Goal: Information Seeking & Learning: Learn about a topic

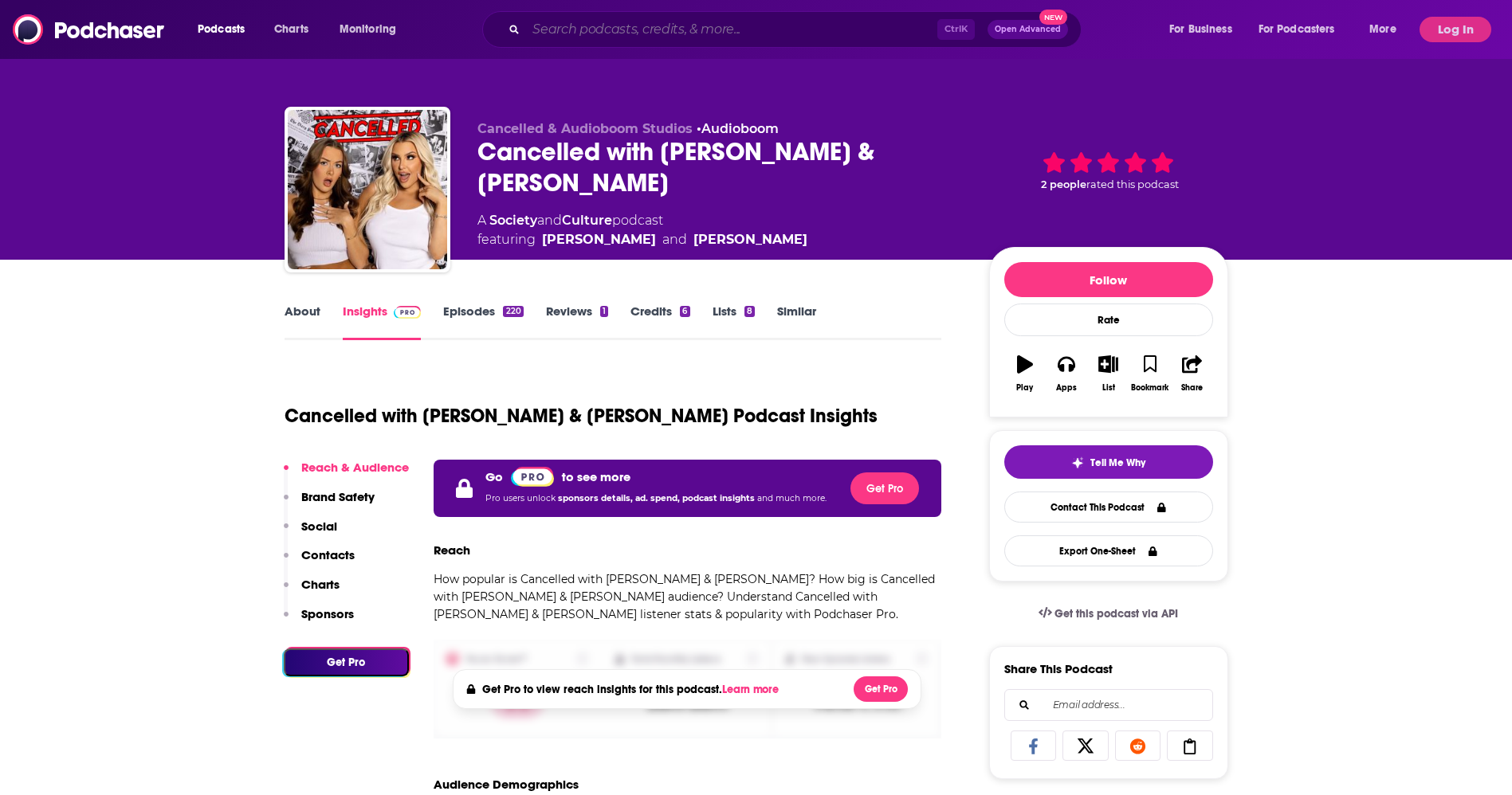
click at [602, 31] on input "Search podcasts, credits, & more..." at bounding box center [732, 29] width 411 height 26
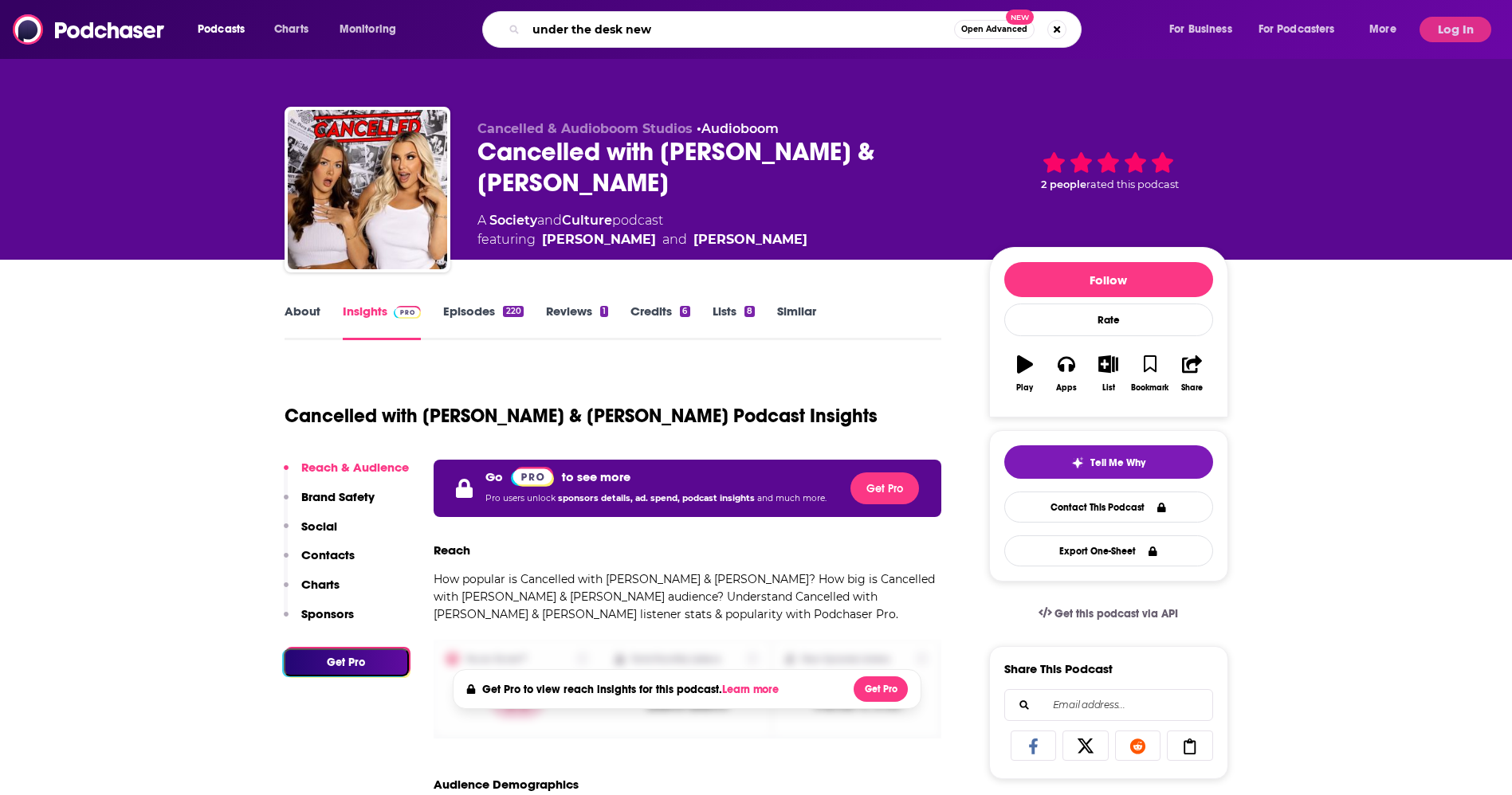
type input "under the desk news"
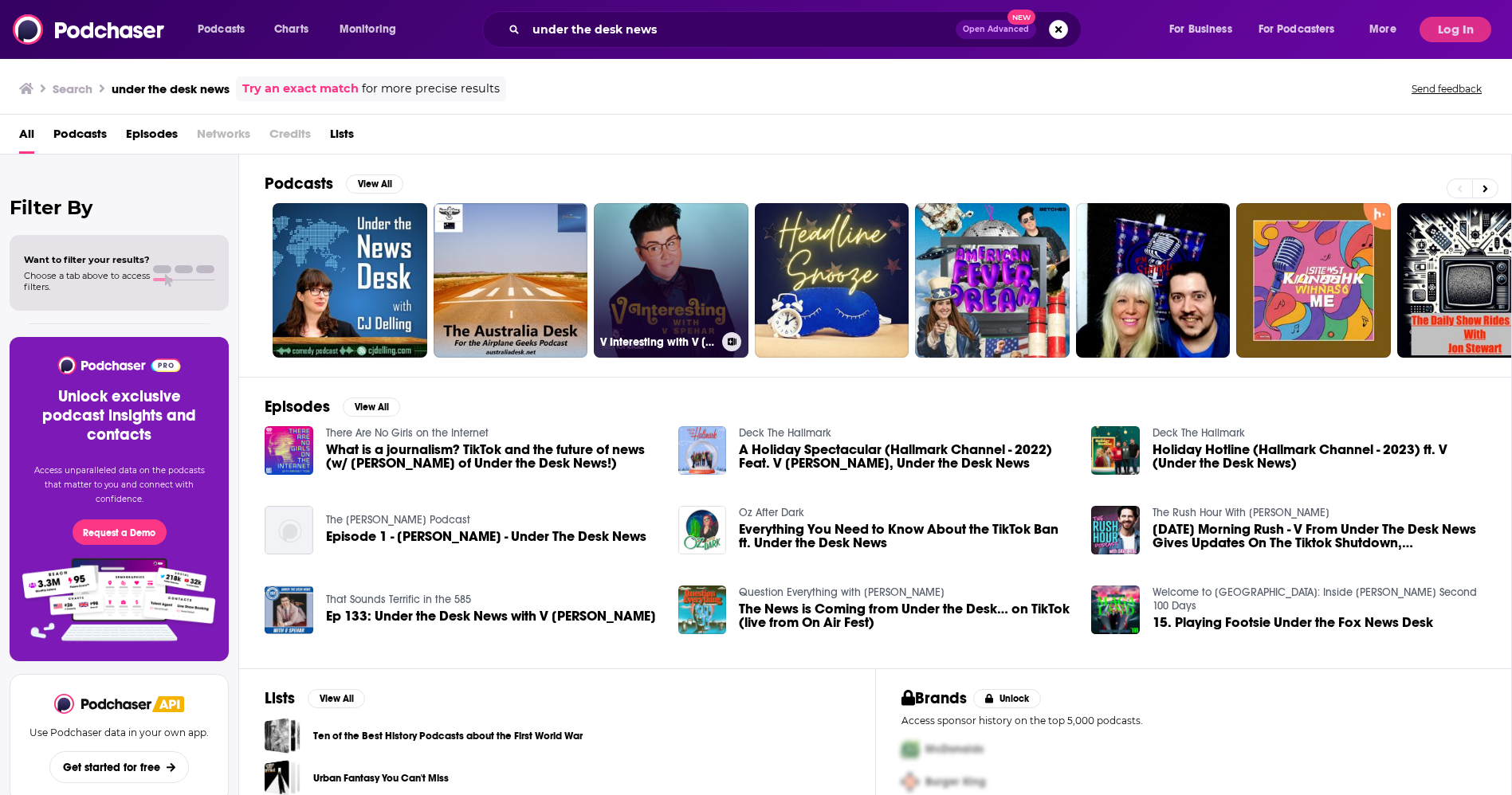
click at [659, 318] on link "V Interesting with V [PERSON_NAME]" at bounding box center [671, 280] width 154 height 154
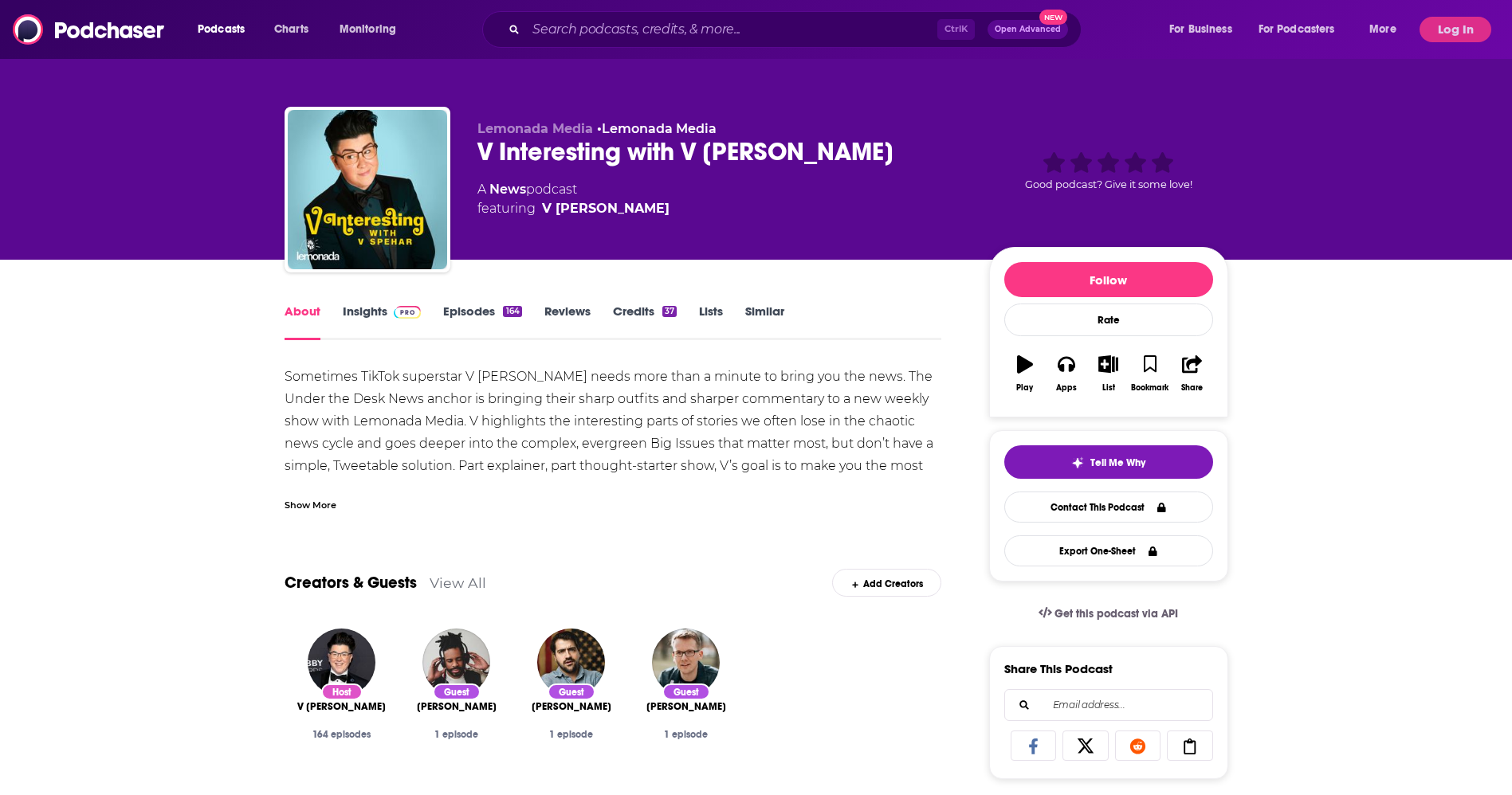
click at [534, 141] on div "V Interesting with V [PERSON_NAME]" at bounding box center [721, 151] width 486 height 31
click at [537, 156] on div "V Interesting with V [PERSON_NAME]" at bounding box center [721, 151] width 486 height 31
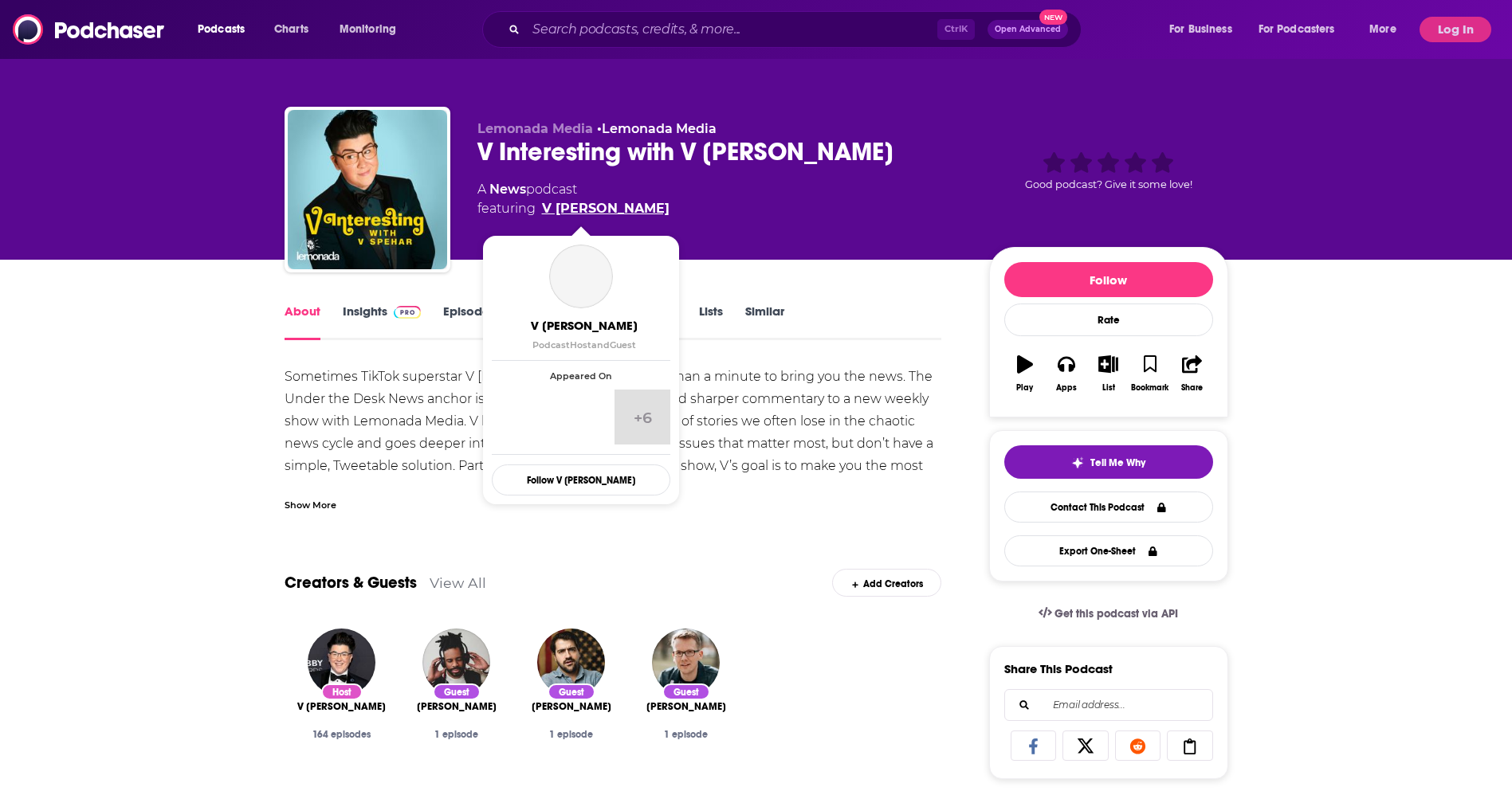
click at [578, 206] on link "V [PERSON_NAME]" at bounding box center [606, 208] width 128 height 19
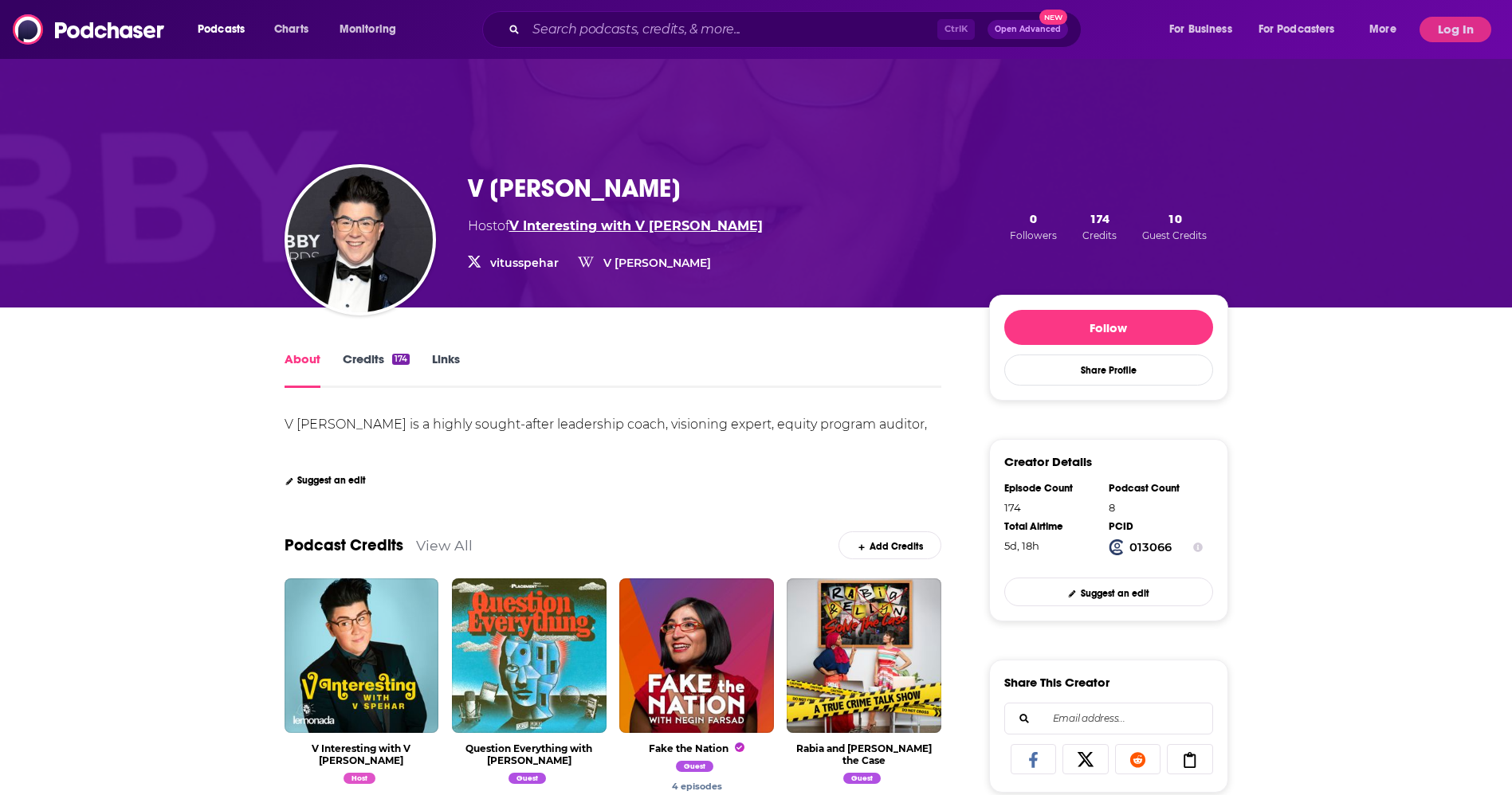
click at [584, 225] on link "V Interesting with V [PERSON_NAME]" at bounding box center [636, 225] width 254 height 15
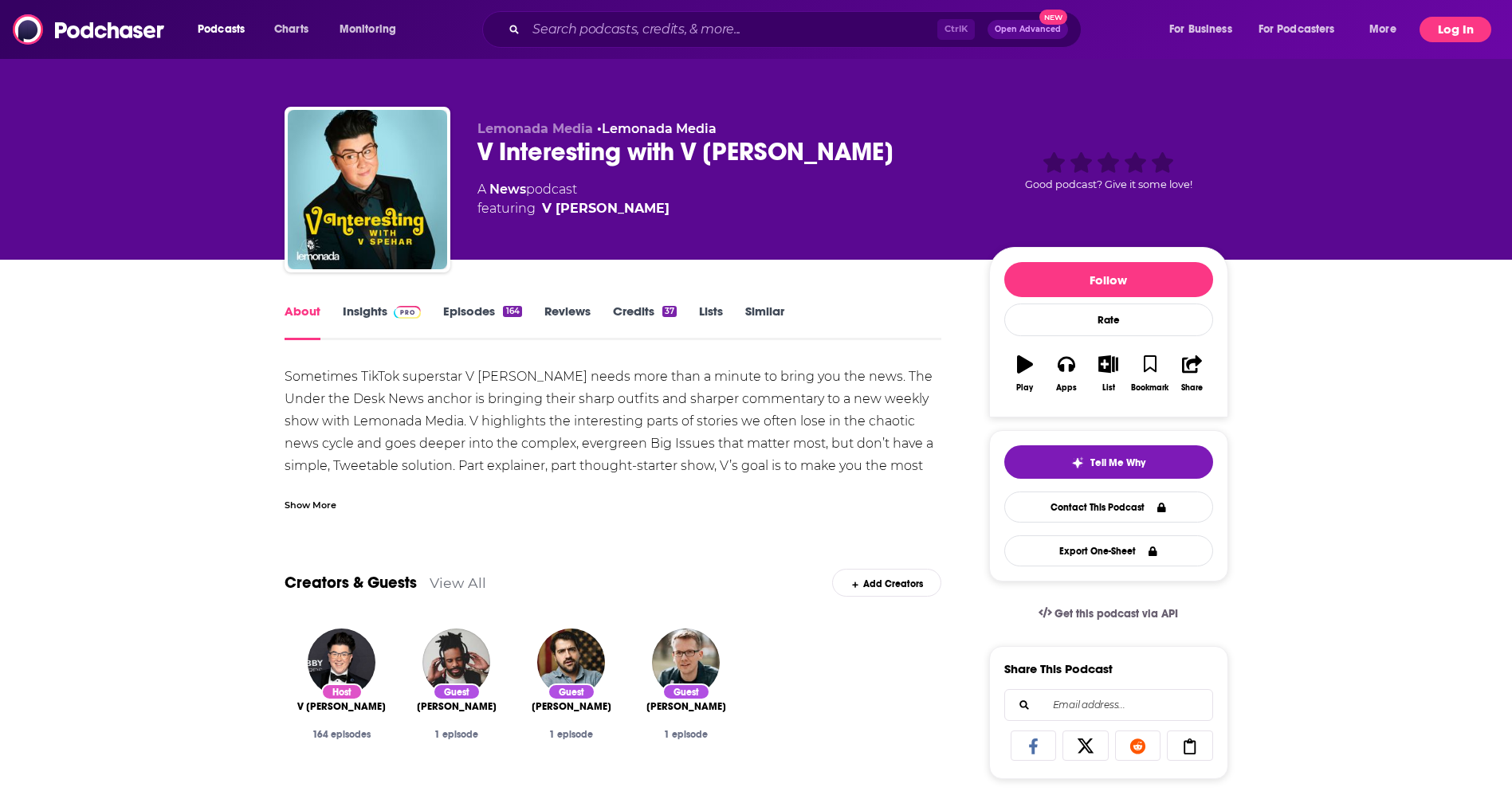
click at [1461, 35] on button "Log In" at bounding box center [1456, 29] width 72 height 26
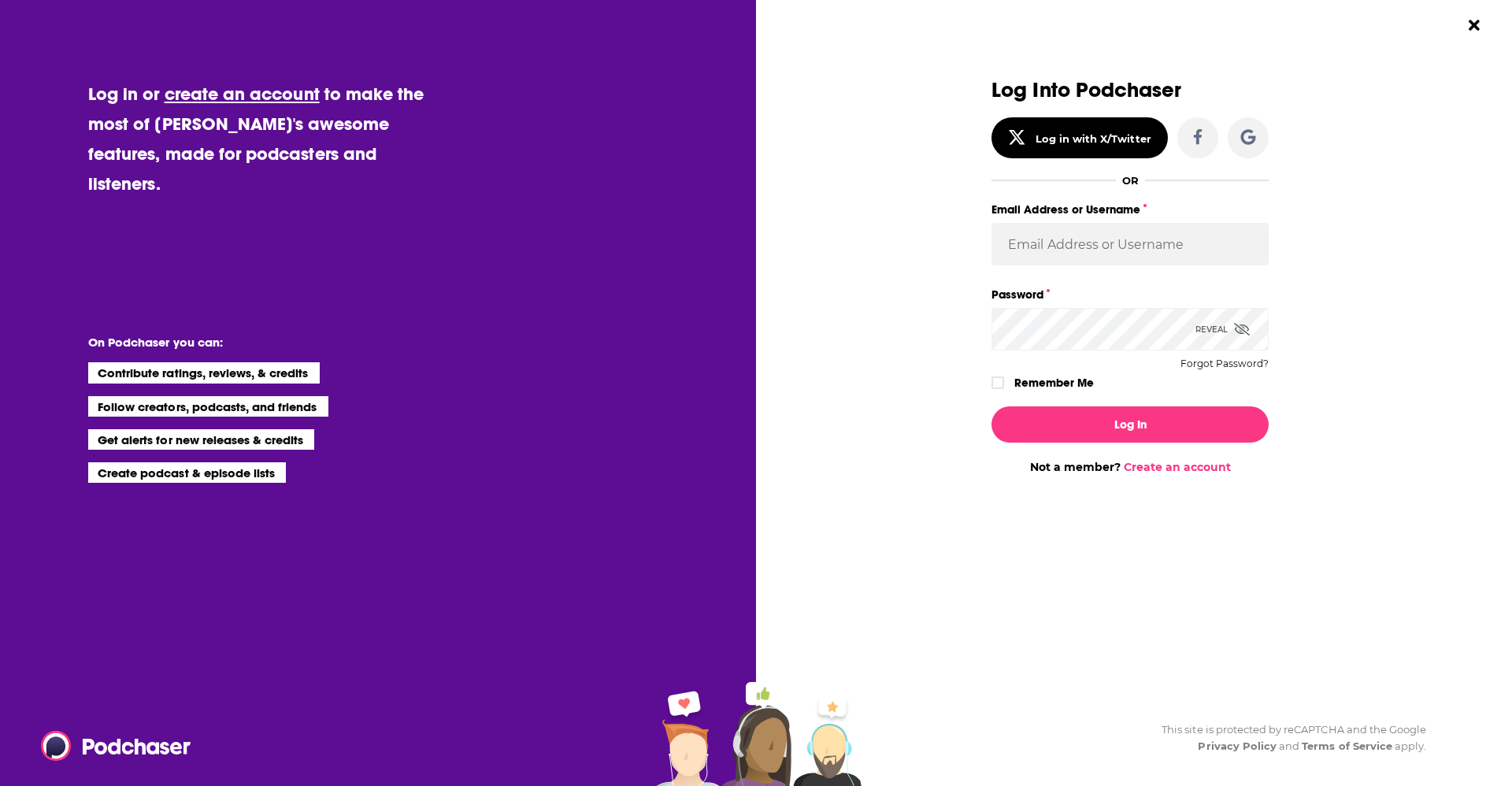
click at [1078, 269] on div "Email Address or Username" at bounding box center [1130, 242] width 277 height 85
click at [1065, 236] on input "Email Address or Username" at bounding box center [1130, 244] width 277 height 43
type input "evankrask"
click at [992, 407] on button "Log In" at bounding box center [1130, 425] width 277 height 36
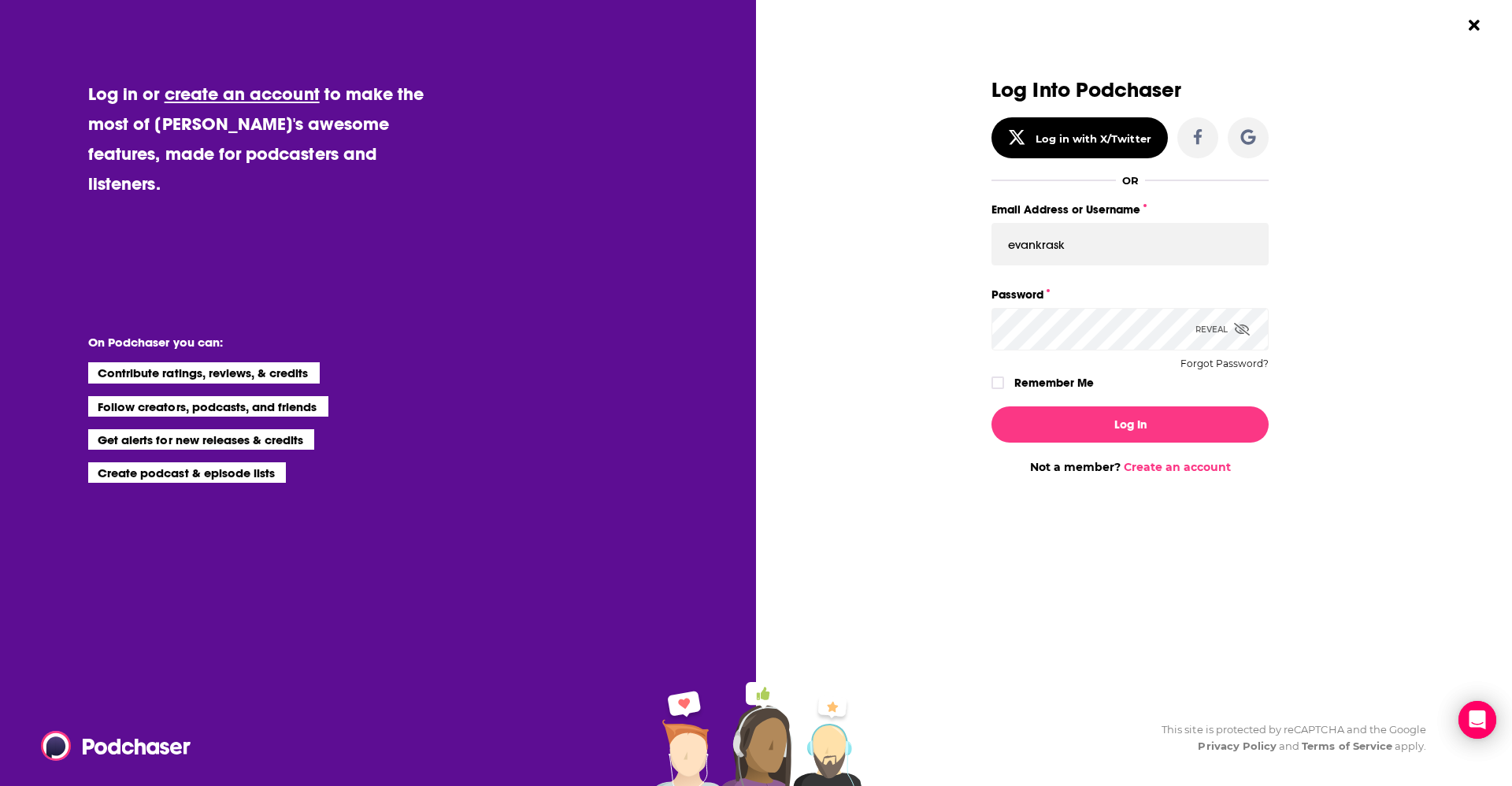
click at [992, 407] on button "Log In" at bounding box center [1130, 425] width 277 height 36
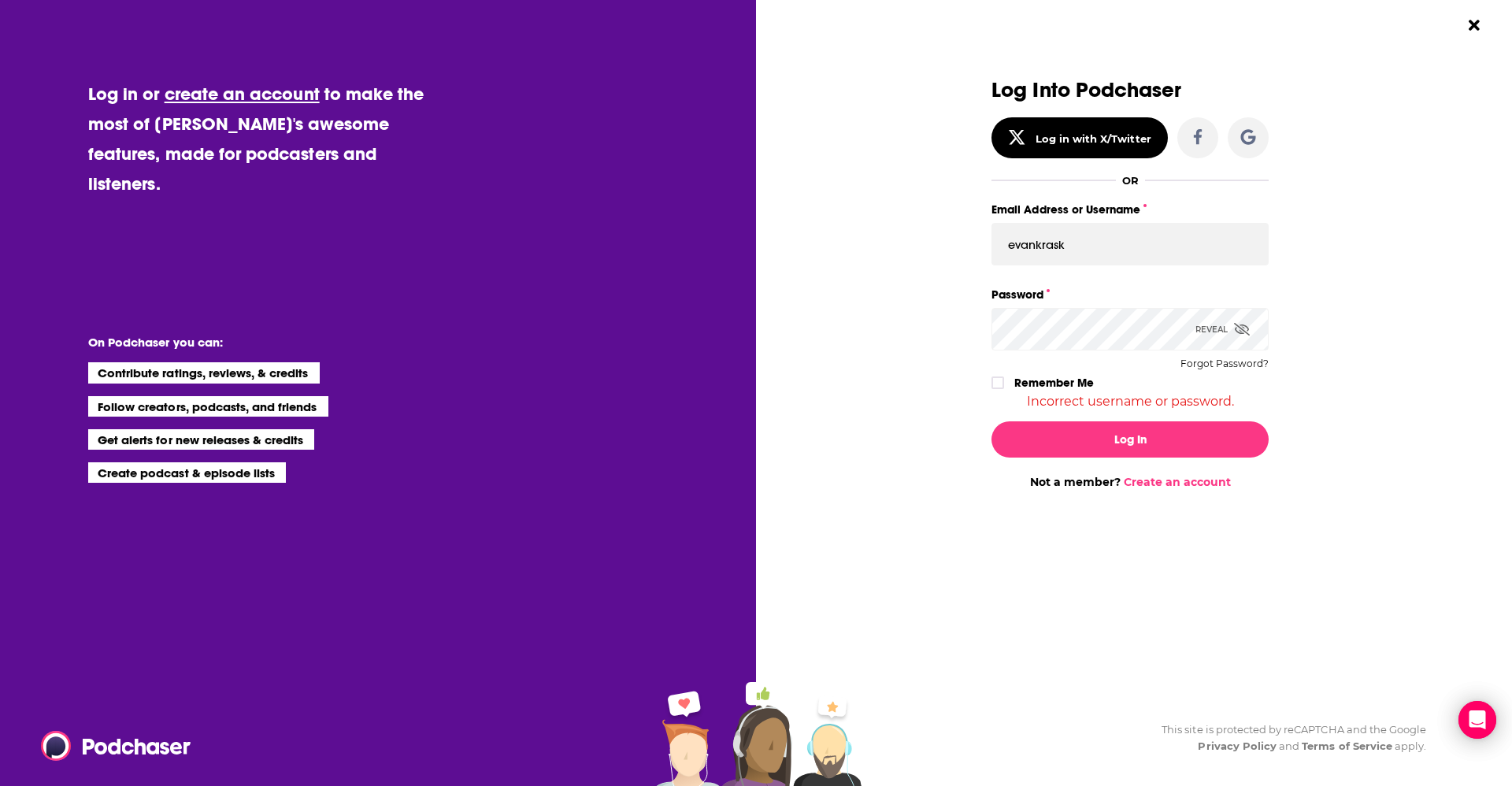
click at [1236, 331] on icon "Dialog" at bounding box center [1242, 329] width 16 height 12
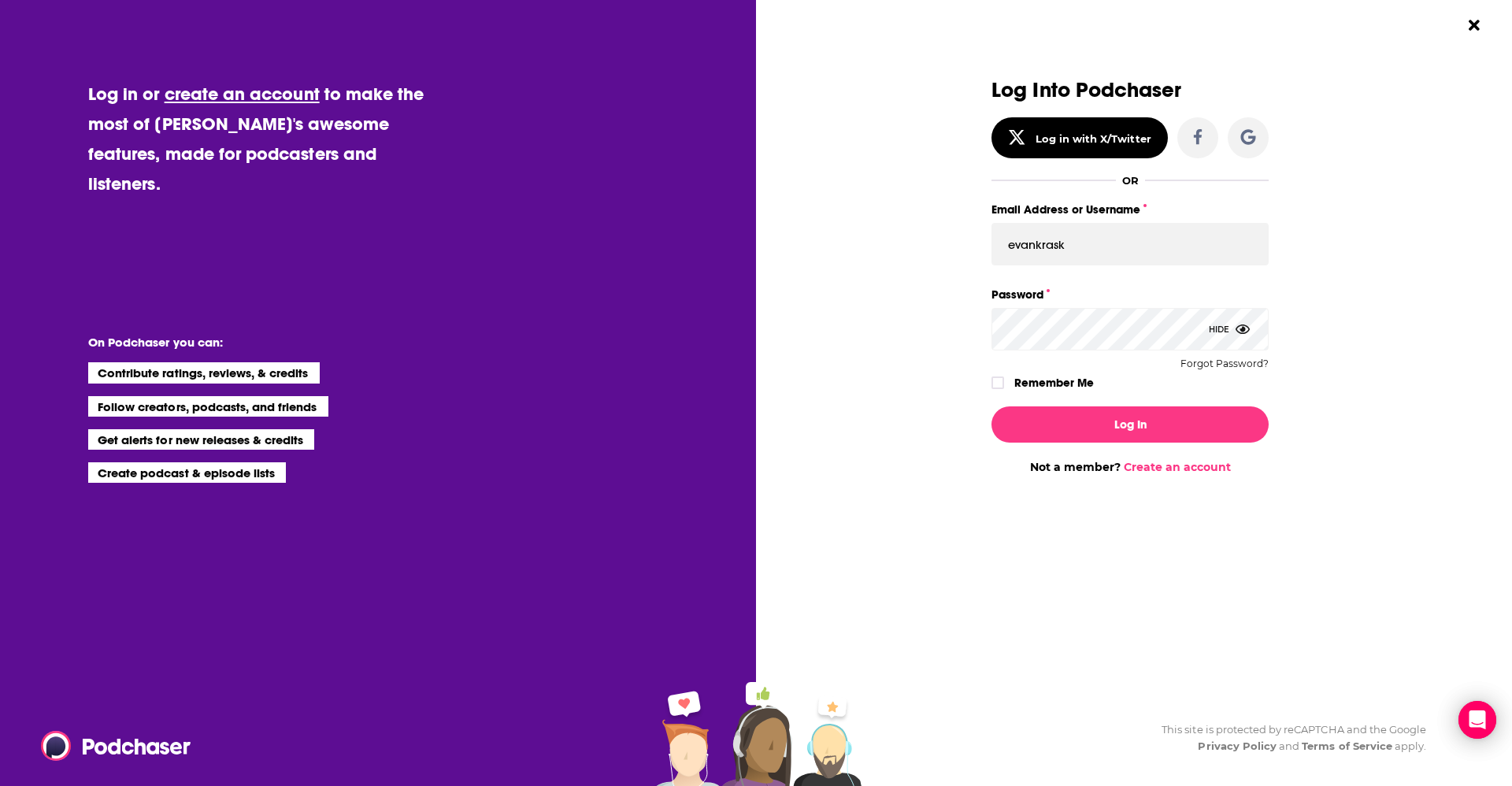
click at [992, 407] on button "Log In" at bounding box center [1130, 425] width 277 height 36
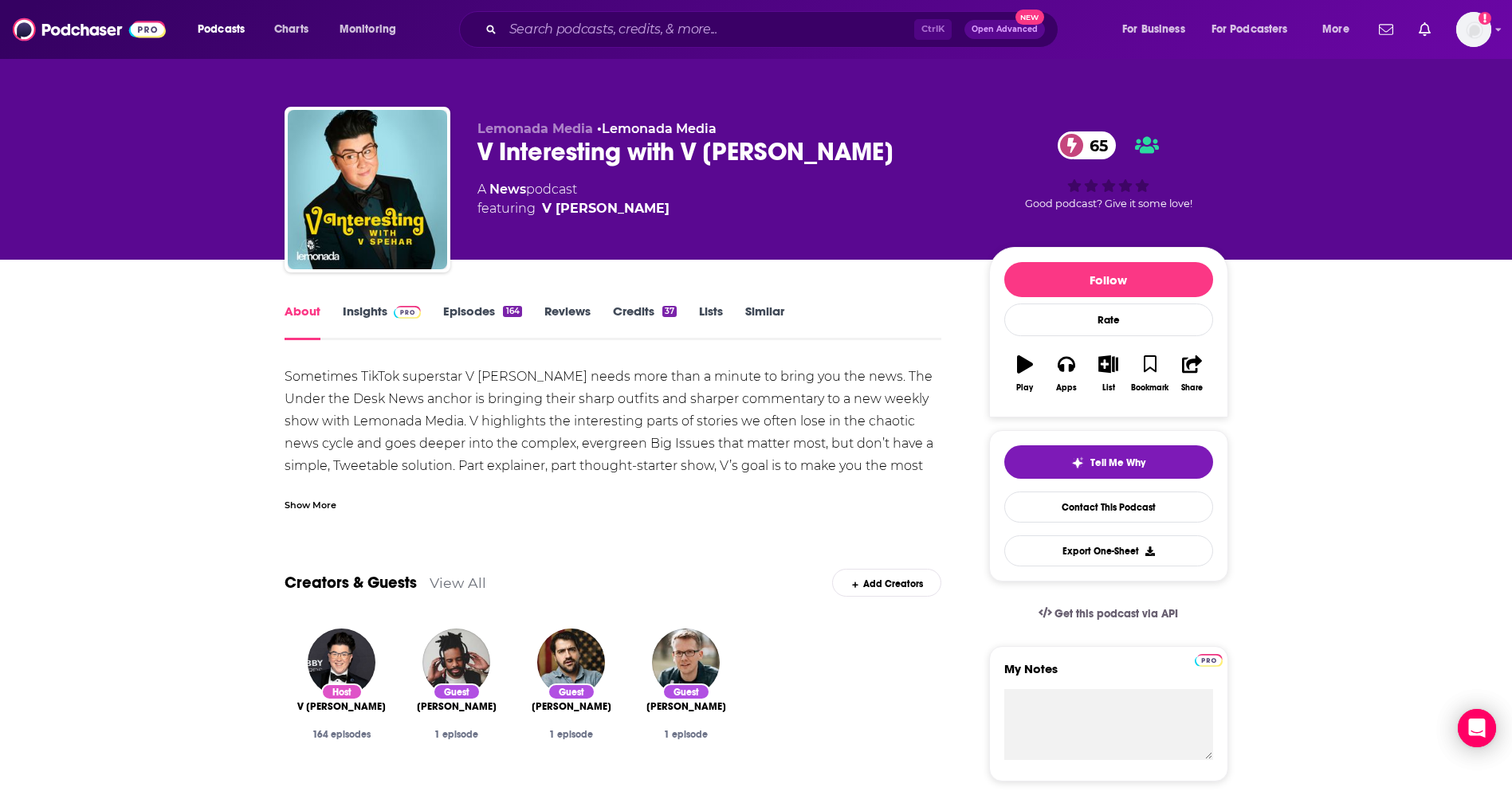
click at [537, 171] on div "Lemonada Media • Lemonada Media V Interesting with V [PERSON_NAME] 65 A News po…" at bounding box center [721, 185] width 486 height 128
click at [535, 155] on div "V Interesting with V [PERSON_NAME] 65" at bounding box center [721, 151] width 486 height 31
click at [353, 309] on link "Insights" at bounding box center [382, 322] width 79 height 36
